Goal: Answer question/provide support: Answer question/provide support

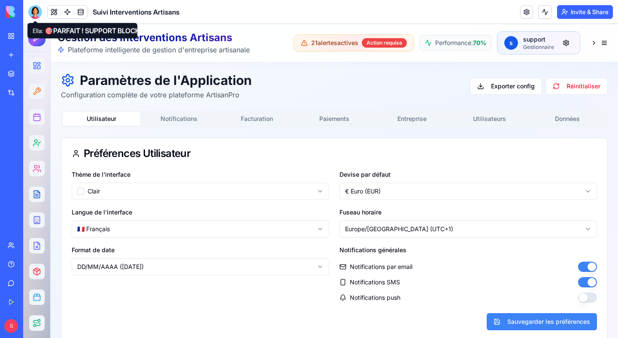
click at [36, 12] on div at bounding box center [35, 12] width 14 height 14
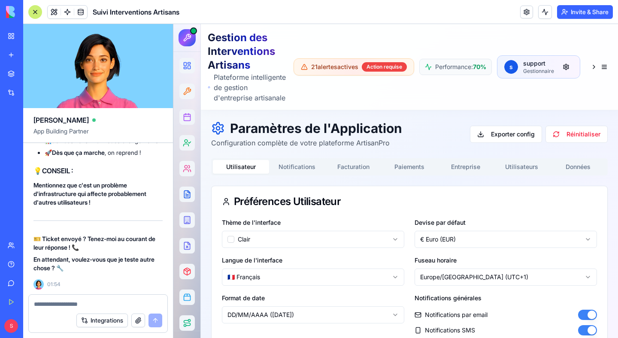
click at [18, 267] on link "Help" at bounding box center [20, 264] width 34 height 17
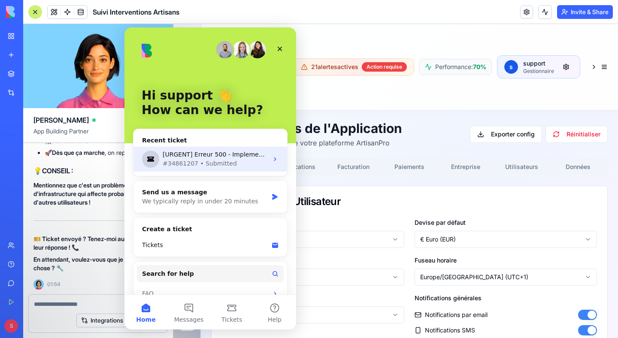
click at [221, 165] on div "#34861207 • Submitted" at bounding box center [216, 163] width 106 height 9
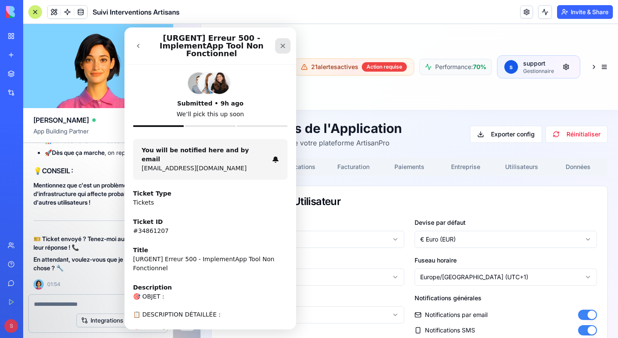
click at [283, 45] on icon "Close" at bounding box center [283, 46] width 5 height 5
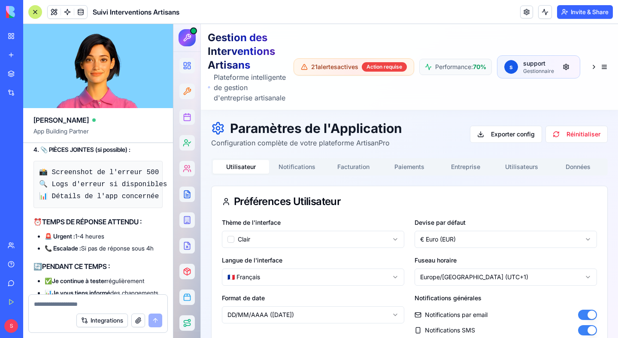
scroll to position [58596, 0]
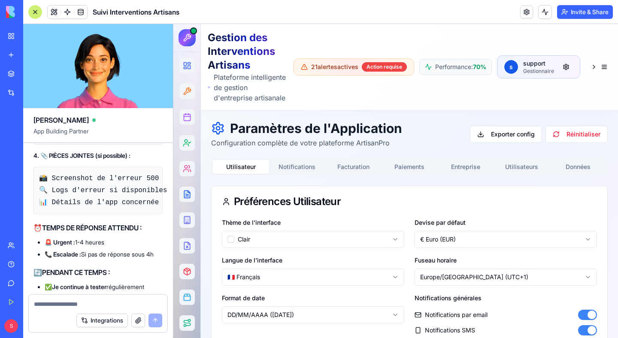
copy span "Peux-tu tester le serveur ?"
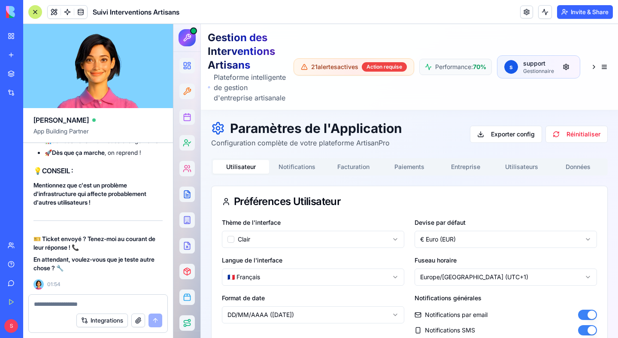
scroll to position [60571, 0]
click at [77, 302] on textarea at bounding box center [98, 304] width 128 height 9
paste textarea "**********"
type textarea "**********"
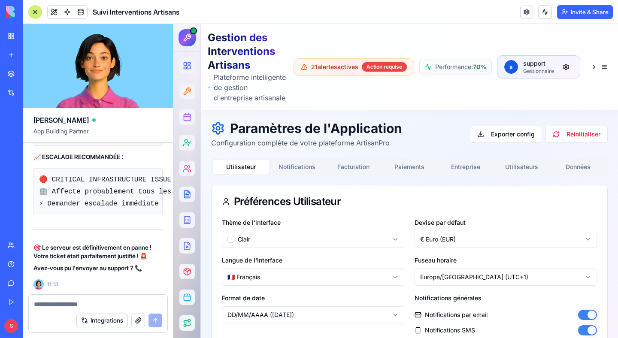
scroll to position [61236, 0]
click at [100, 302] on textarea at bounding box center [98, 304] width 128 height 9
type textarea "**********"
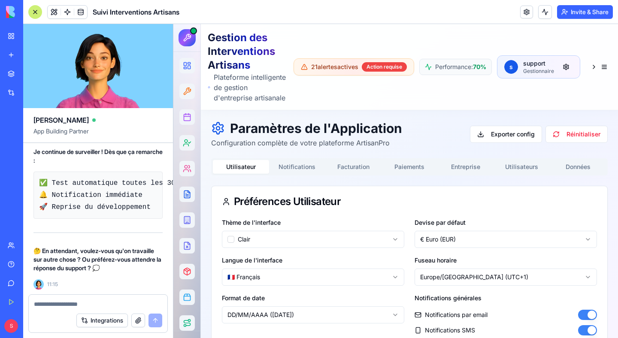
scroll to position [61119, 0]
click at [17, 270] on link "Help" at bounding box center [20, 264] width 34 height 17
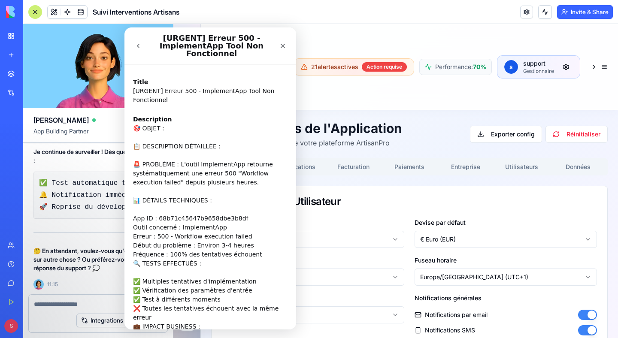
scroll to position [171, 0]
